Goal: Check status: Check status

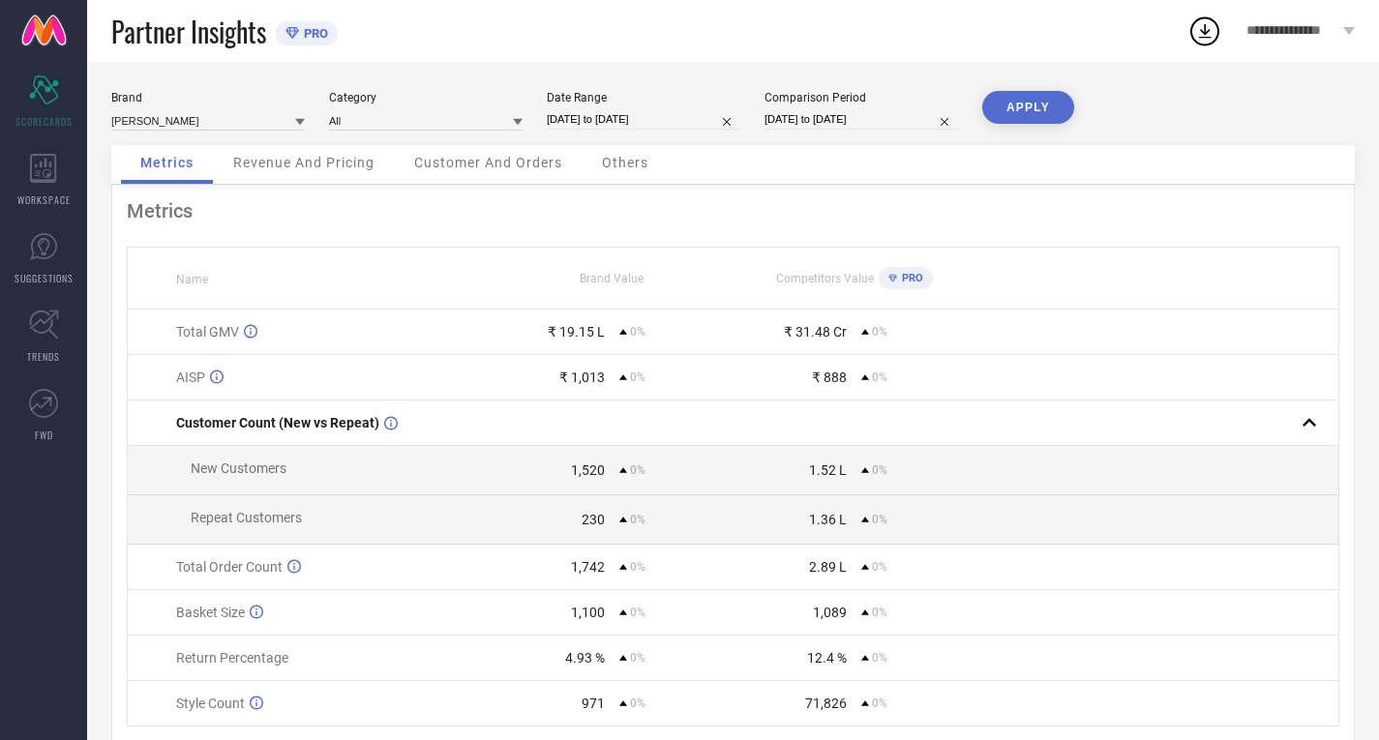
select select "8"
select select "2025"
select select "9"
select select "2025"
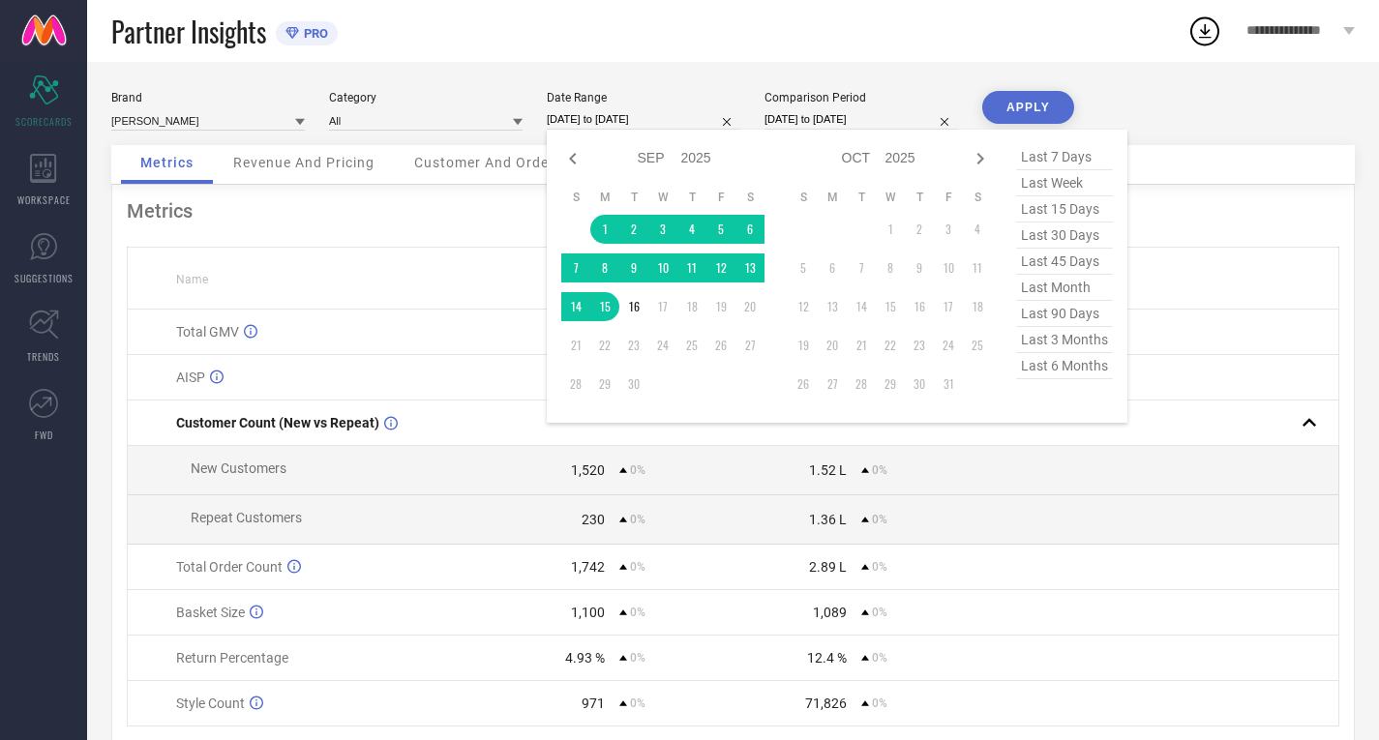
click at [613, 119] on input "[DATE] to [DATE]" at bounding box center [644, 119] width 194 height 20
click at [577, 156] on icon at bounding box center [572, 158] width 23 height 23
select select "7"
select select "2025"
select select "8"
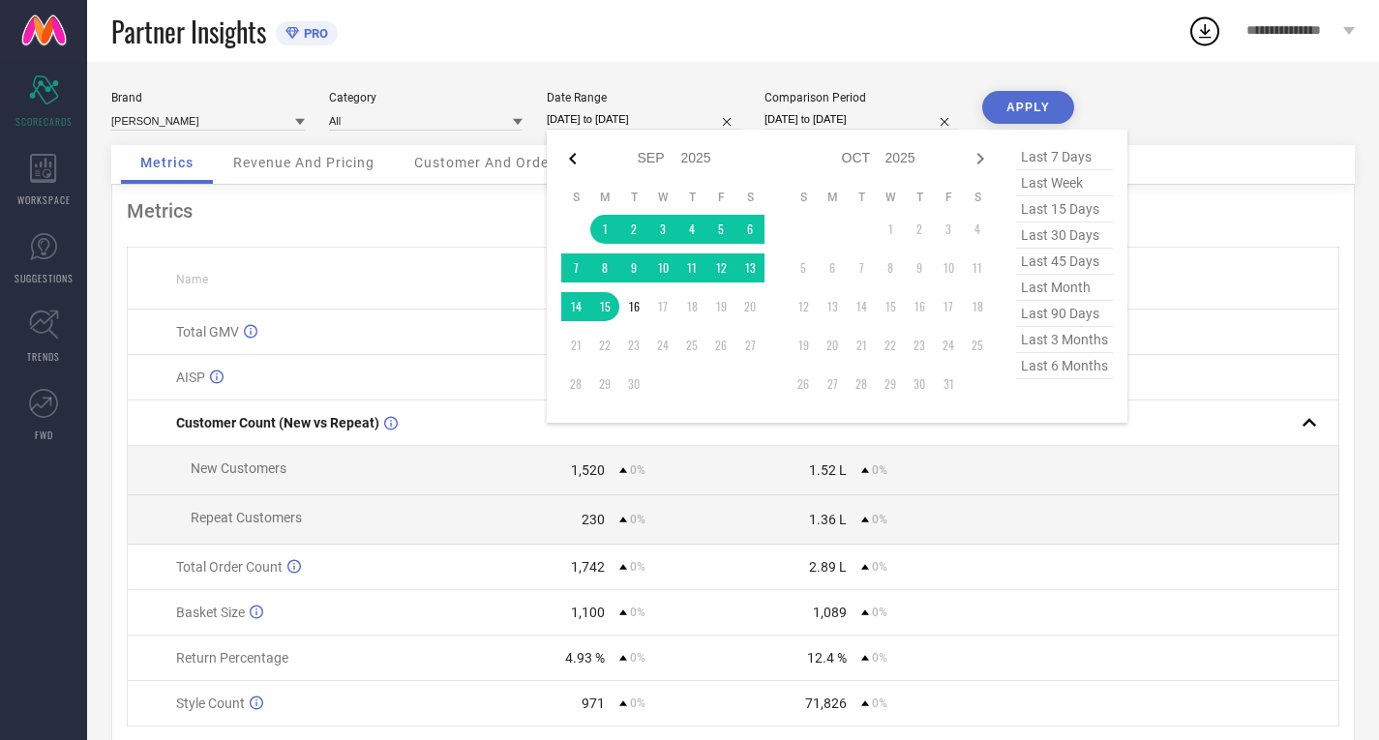
select select "2025"
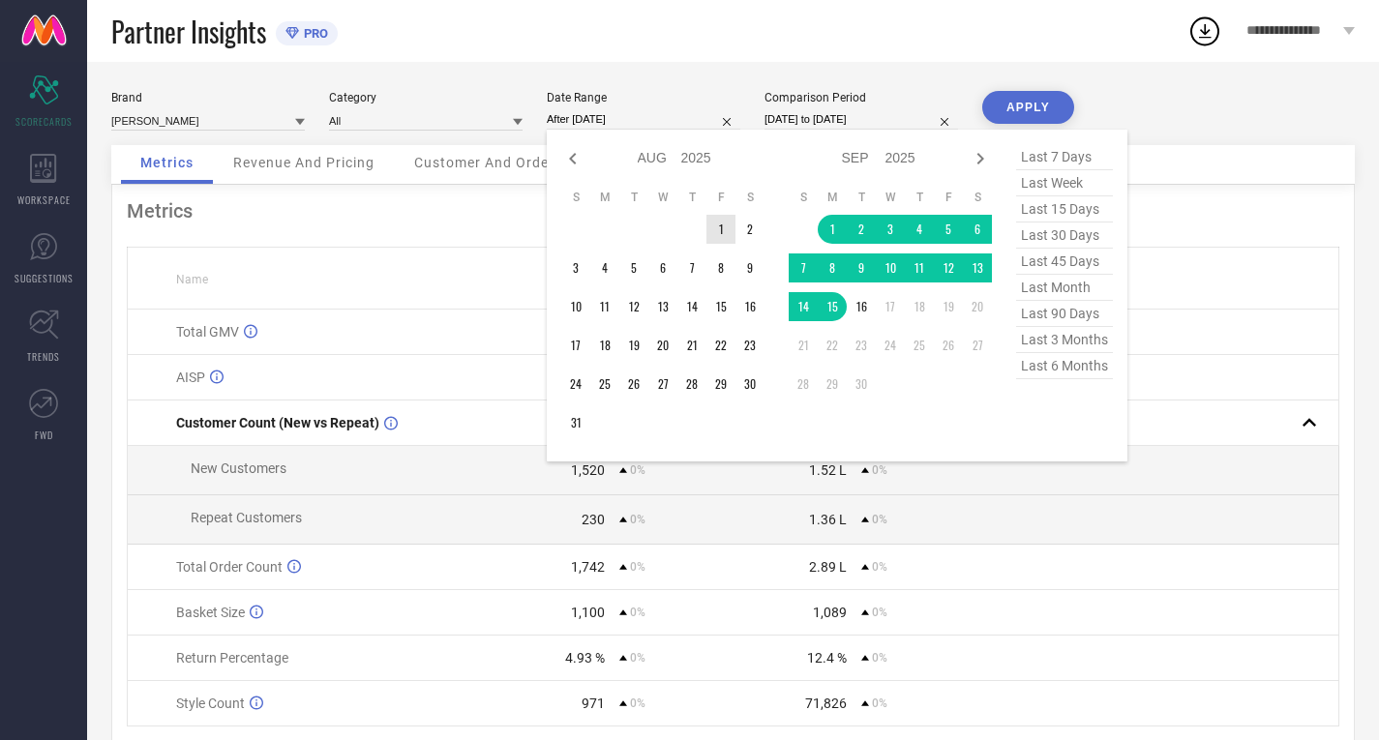
click at [722, 227] on td "1" at bounding box center [721, 229] width 29 height 29
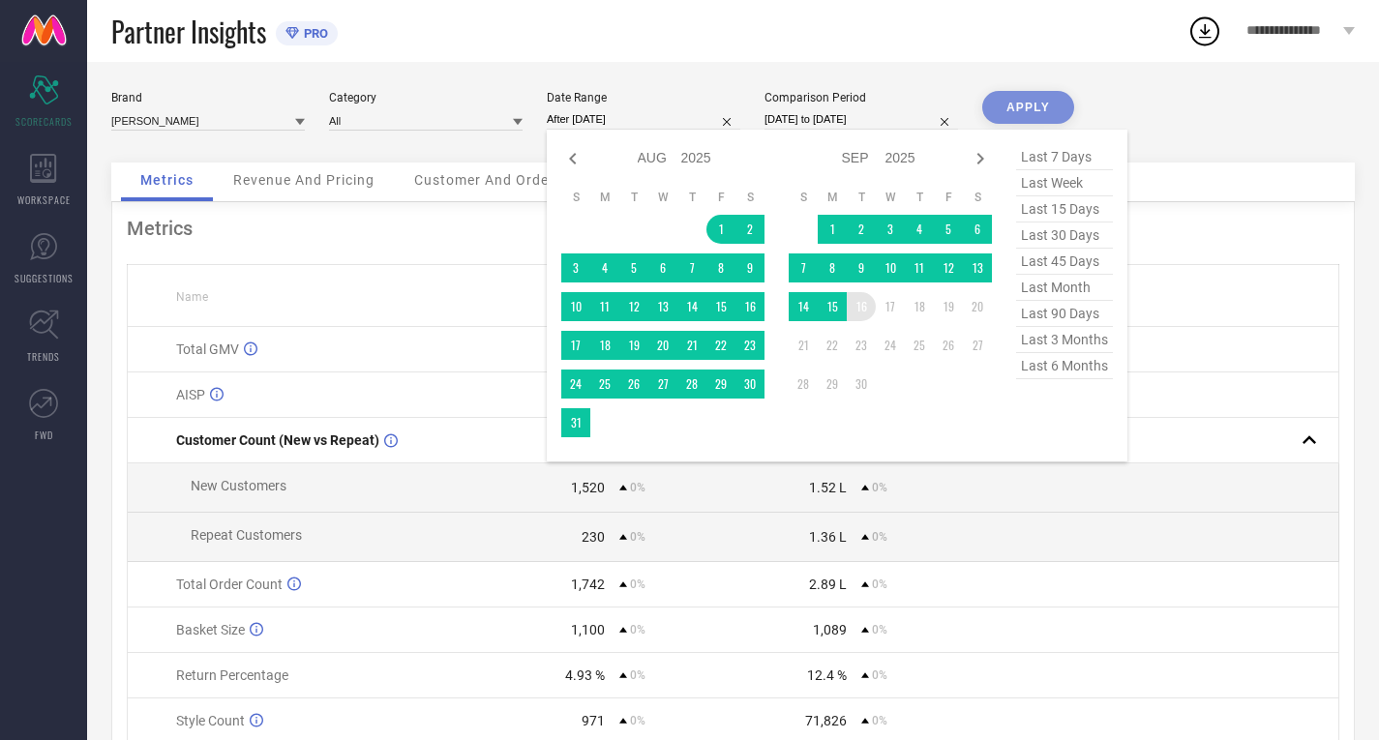
type input "[DATE] to [DATE]"
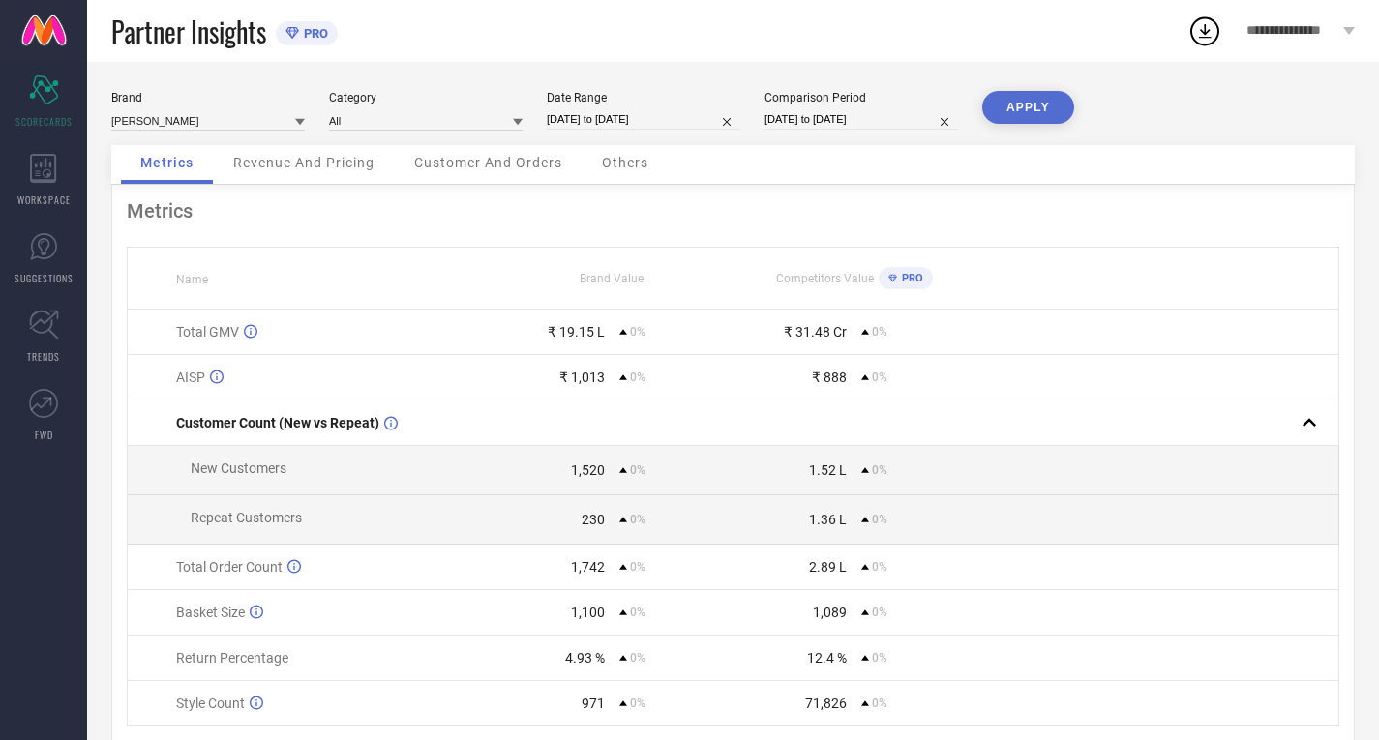
select select "8"
select select "2025"
select select "9"
select select "2025"
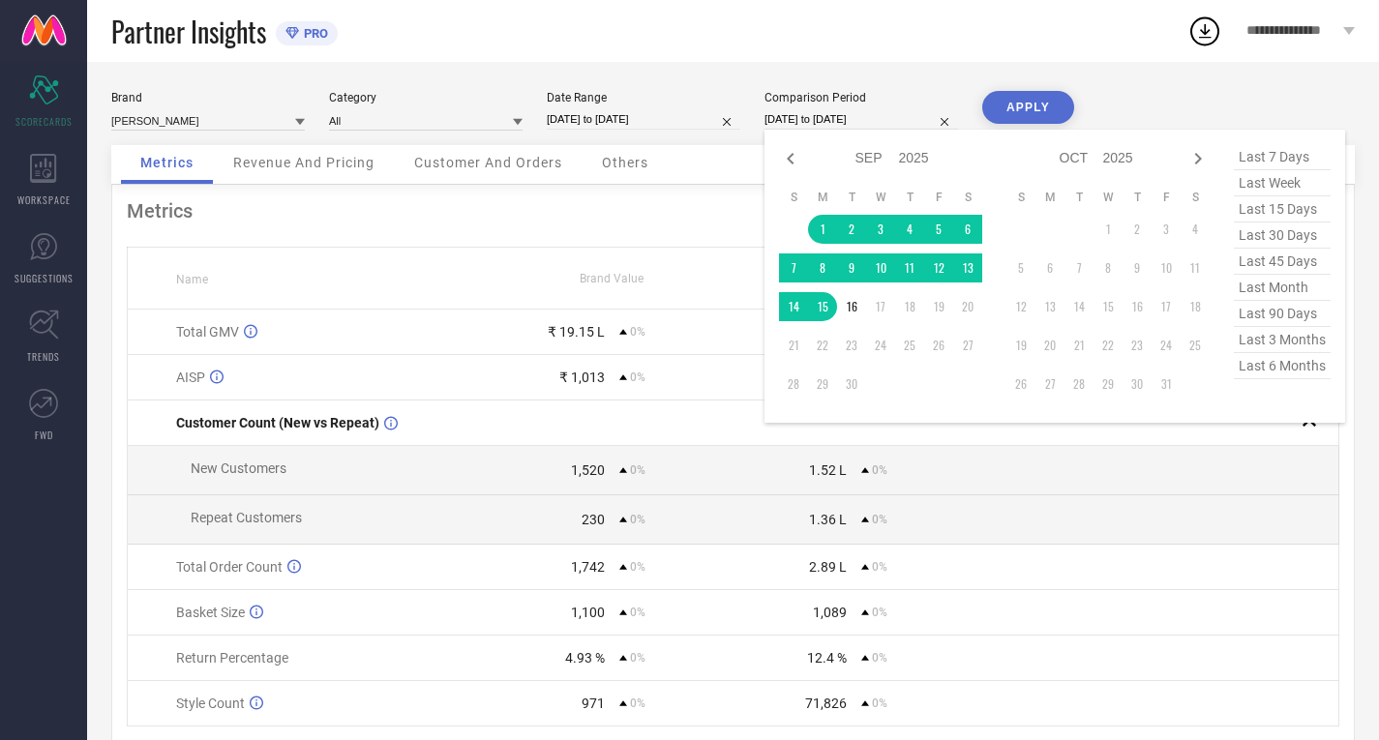
click at [803, 119] on input "[DATE] to [DATE]" at bounding box center [862, 119] width 194 height 20
click at [794, 158] on icon at bounding box center [790, 158] width 23 height 23
select select "7"
select select "2025"
select select "8"
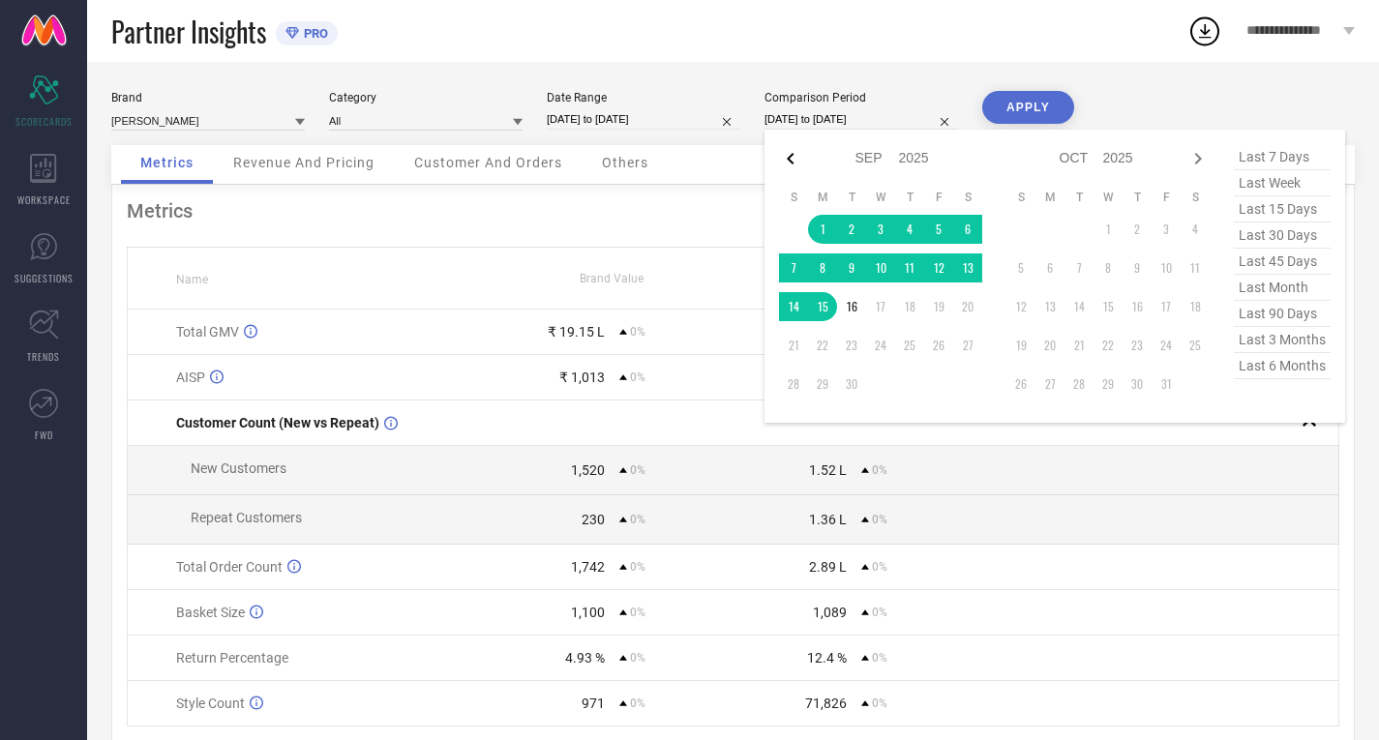
select select "2025"
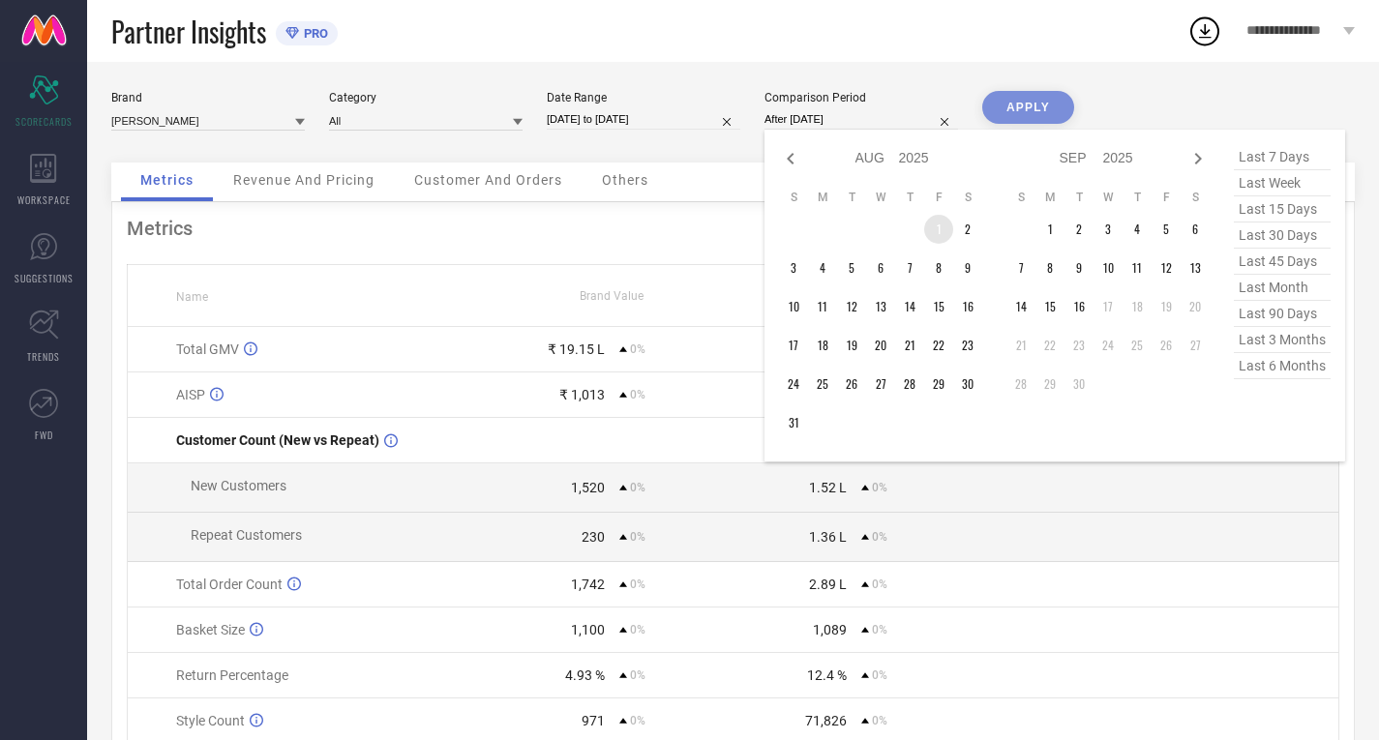
click at [944, 225] on td "1" at bounding box center [938, 229] width 29 height 29
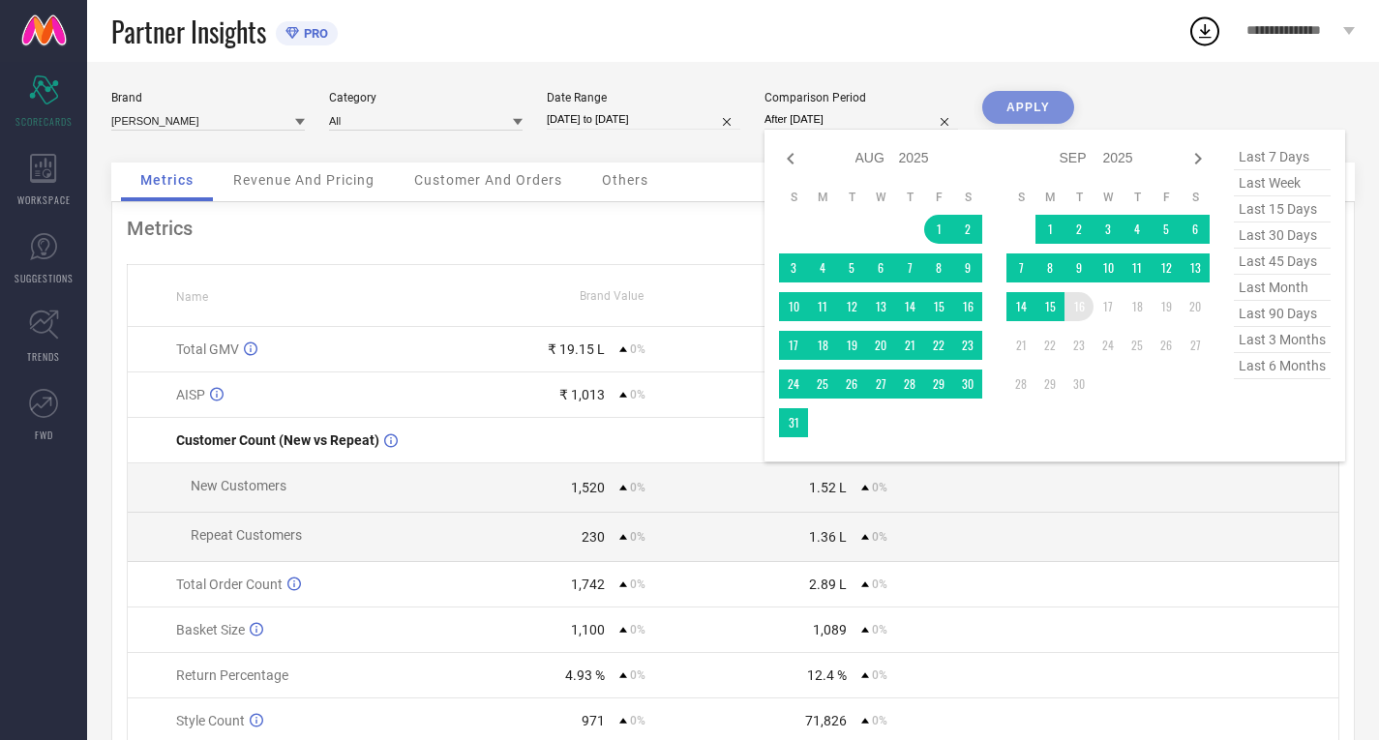
type input "[DATE] to [DATE]"
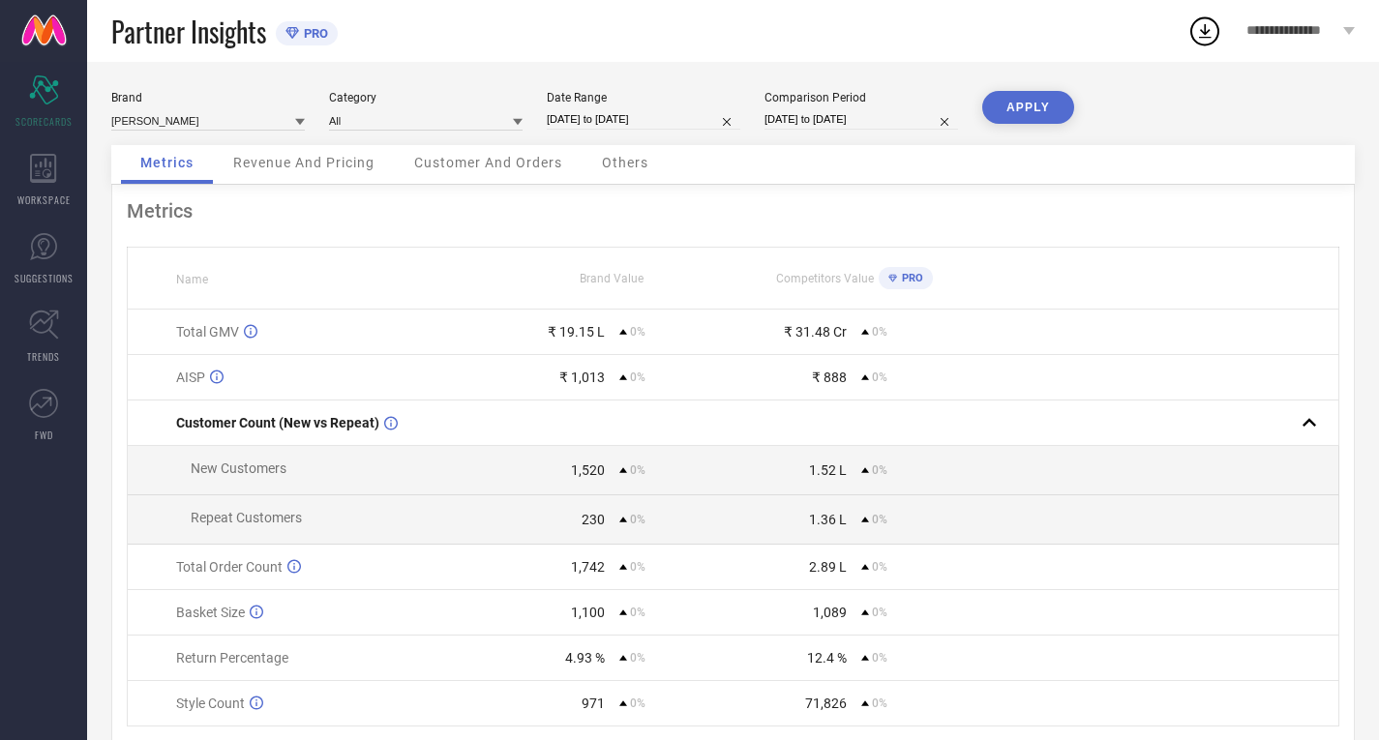
click at [1046, 111] on button "APPLY" at bounding box center [1028, 107] width 92 height 33
